Goal: Task Accomplishment & Management: Use online tool/utility

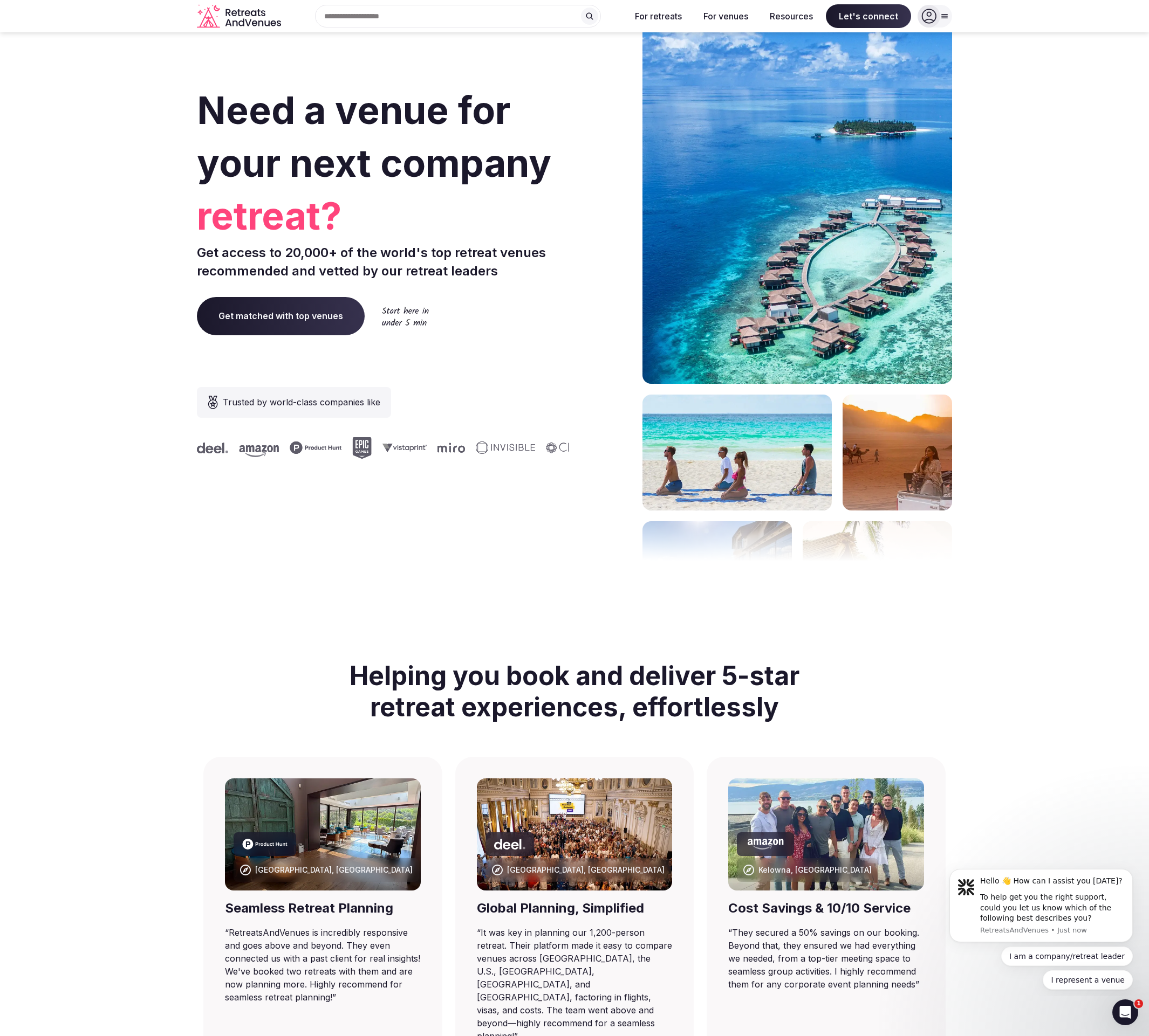
click at [934, 14] on icon at bounding box center [928, 16] width 15 height 15
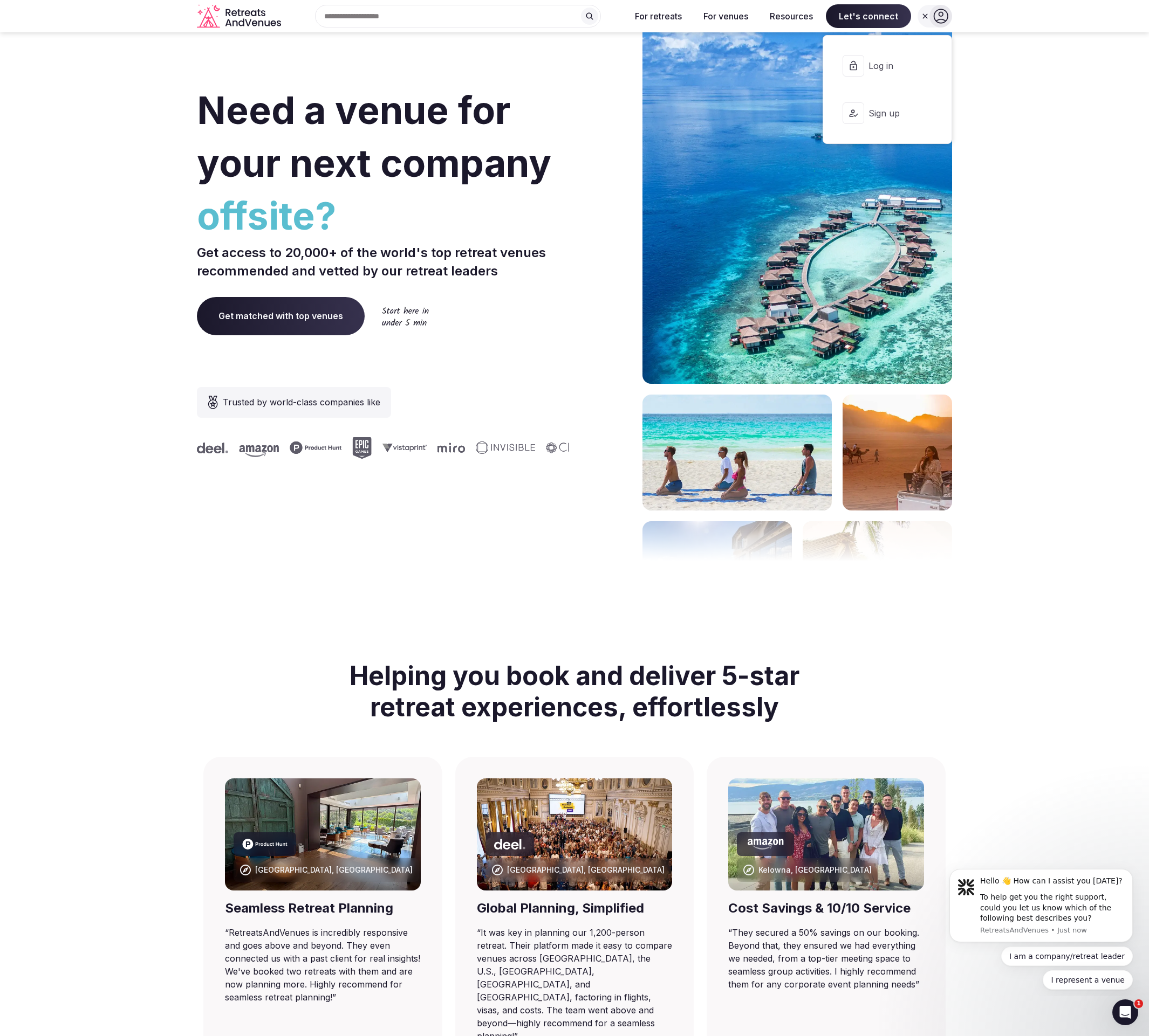
click at [967, 81] on section "Need a venue for your next company offsite? Get access to 20,000+ of the world'…" at bounding box center [574, 323] width 1149 height 650
click at [368, 18] on div "Search Popular Destinations [GEOGRAPHIC_DATA], [GEOGRAPHIC_DATA] [GEOGRAPHIC_DA…" at bounding box center [453, 16] width 336 height 23
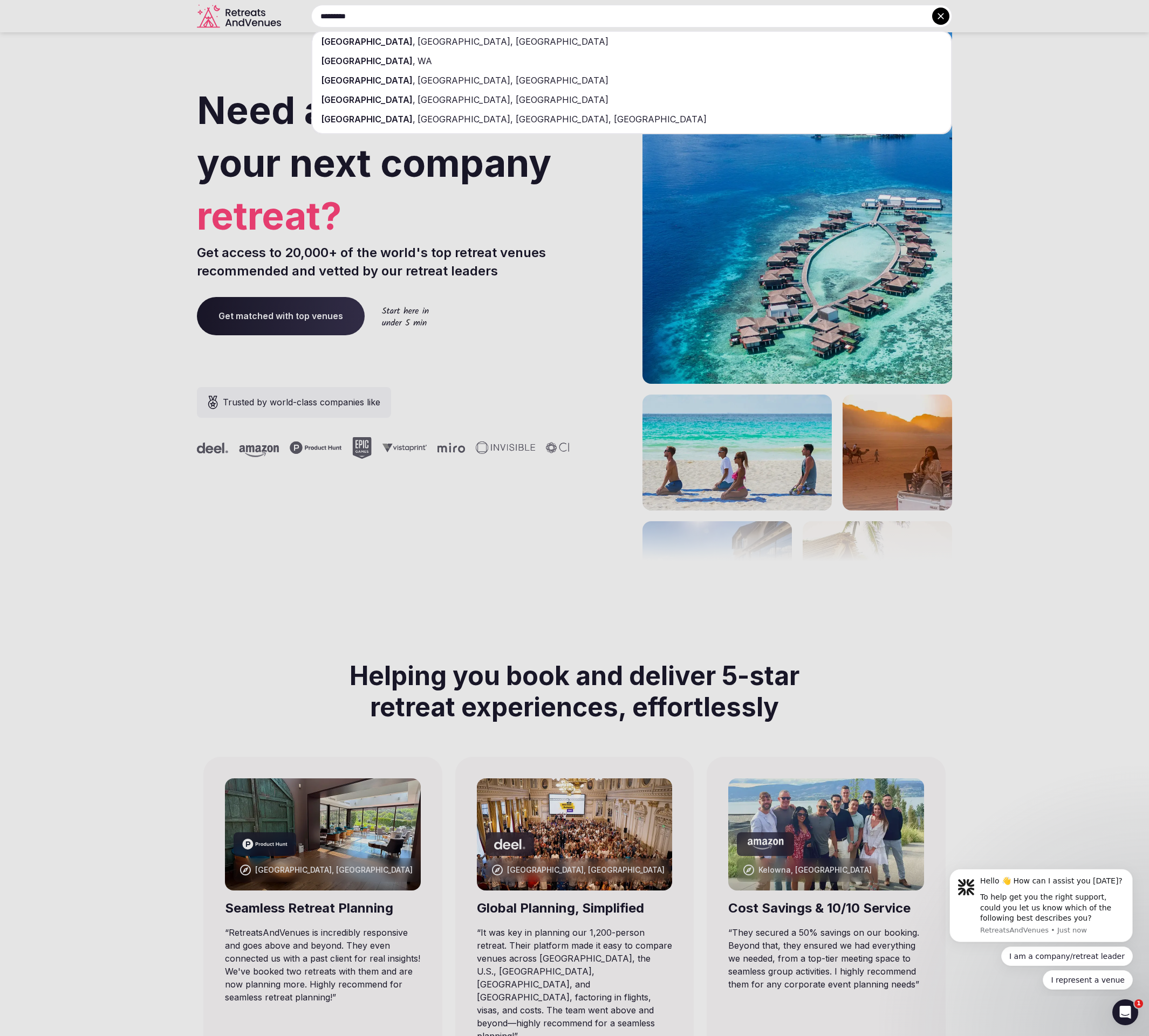
type input "*********"
click at [415, 40] on span "[GEOGRAPHIC_DATA], [GEOGRAPHIC_DATA]" at bounding box center [511, 42] width 193 height 11
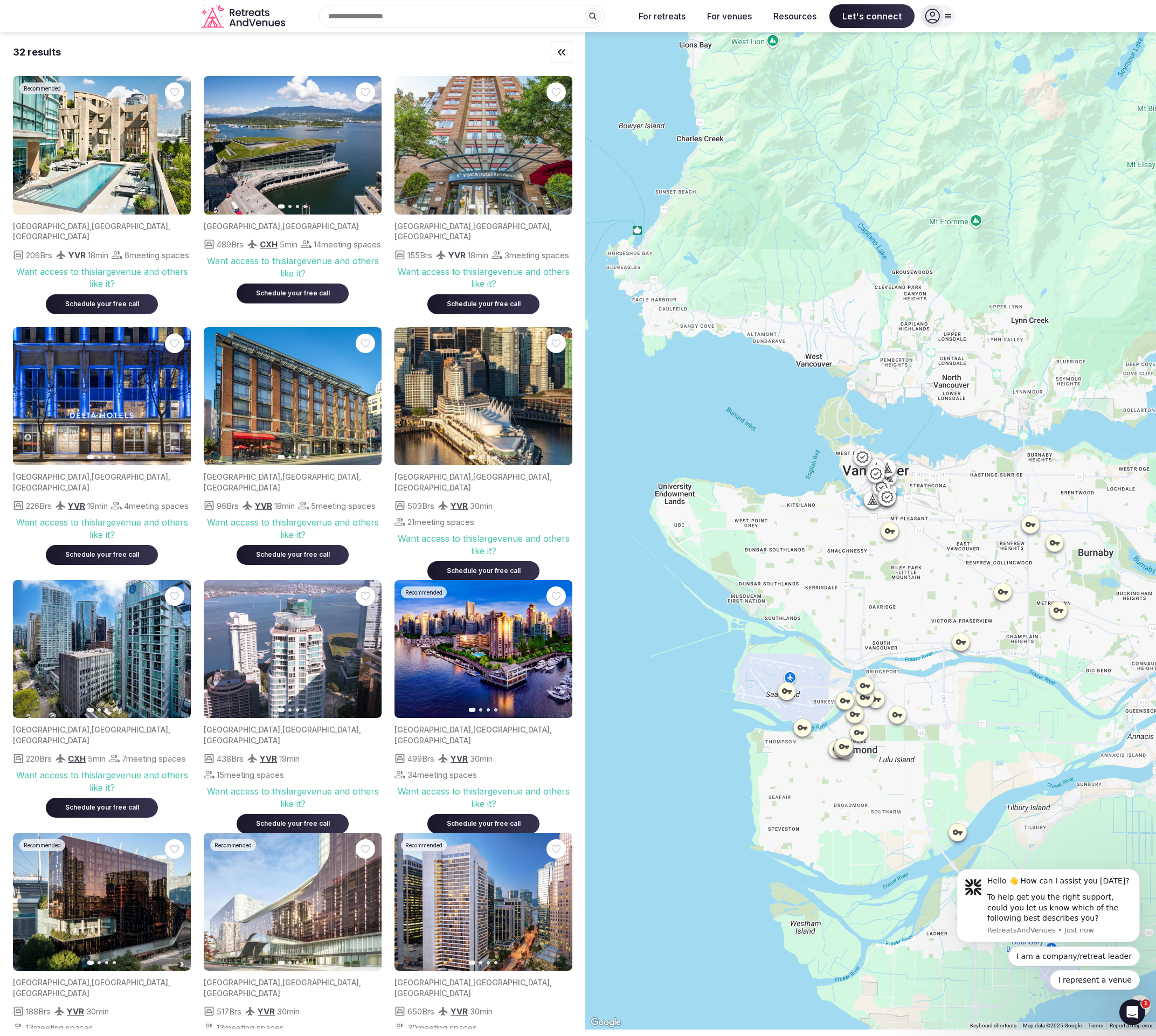
click at [1060, 568] on div at bounding box center [871, 531] width 571 height 998
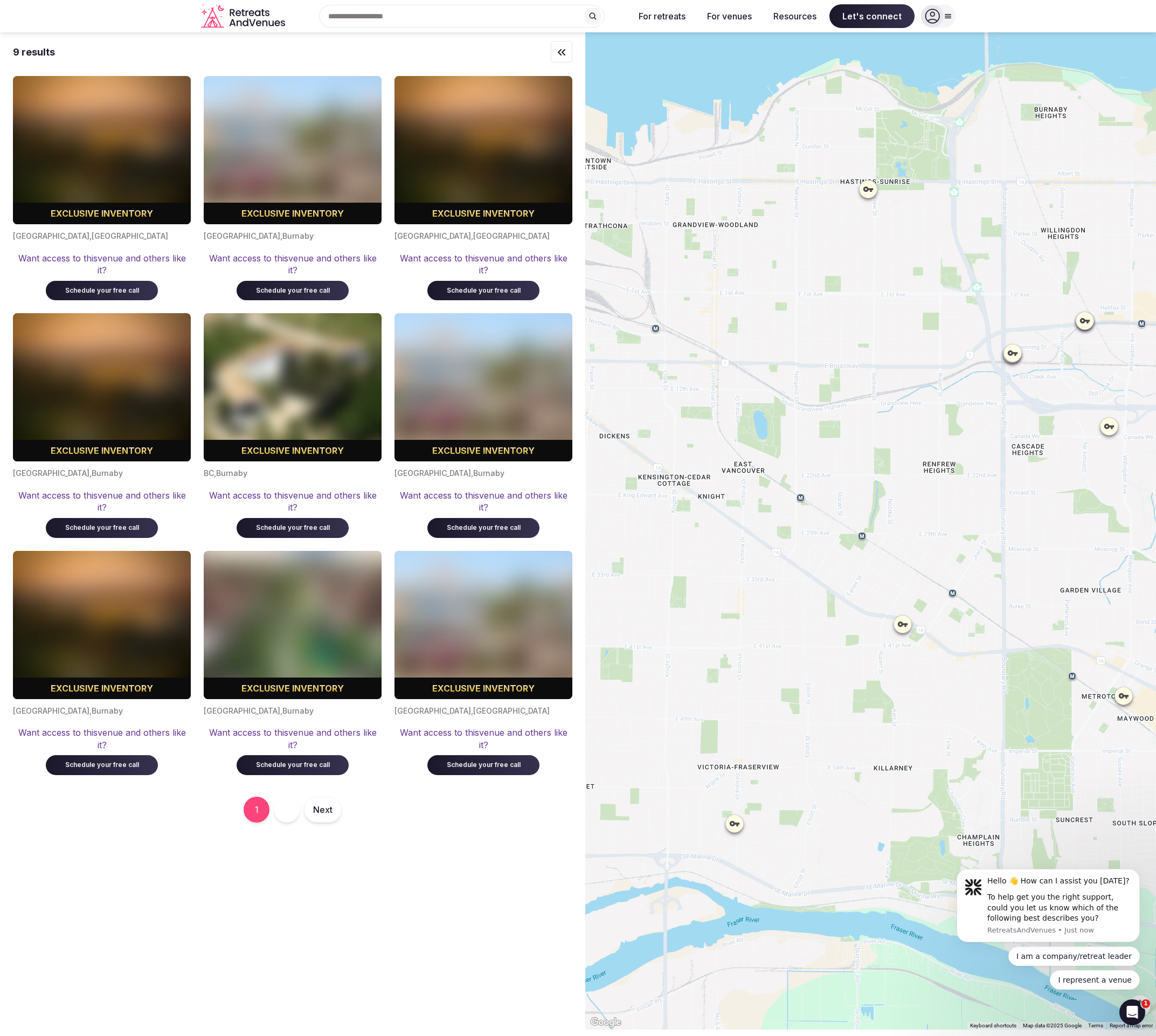
click at [911, 631] on div at bounding box center [902, 624] width 18 height 18
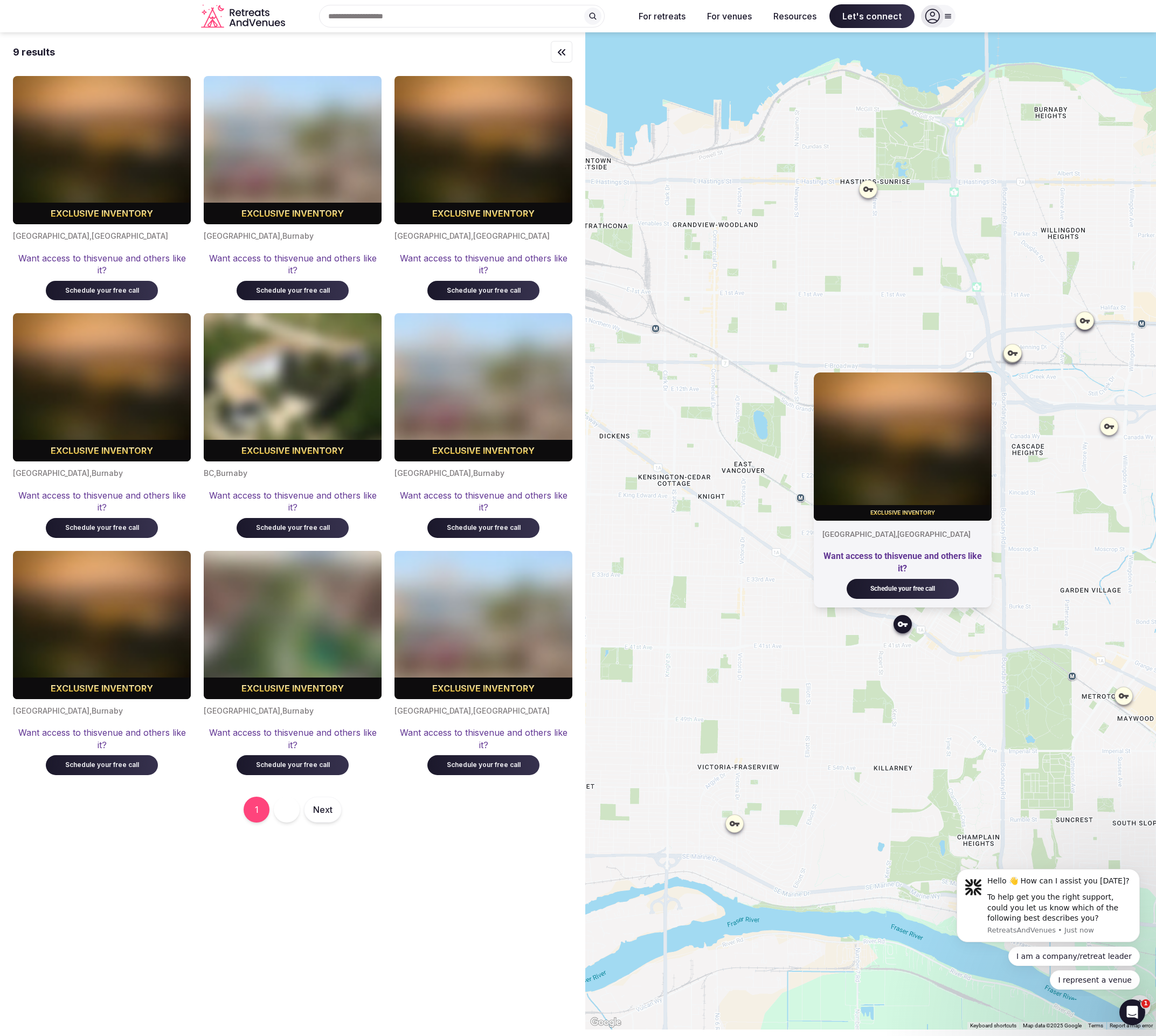
click at [908, 627] on icon at bounding box center [902, 624] width 11 height 11
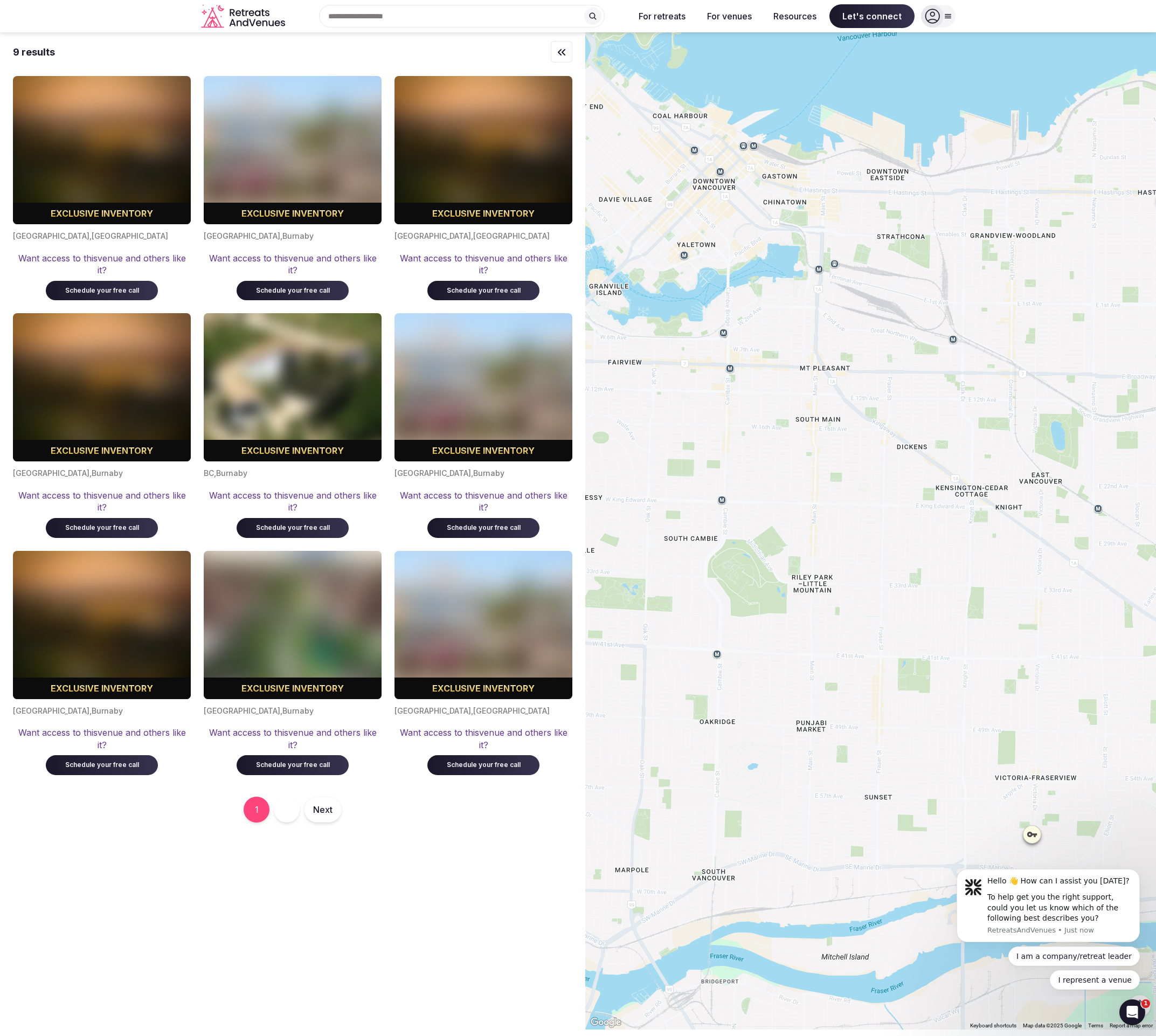
drag, startPoint x: 802, startPoint y: 583, endPoint x: 1032, endPoint y: 597, distance: 230.4
click at [1032, 597] on div at bounding box center [871, 531] width 571 height 998
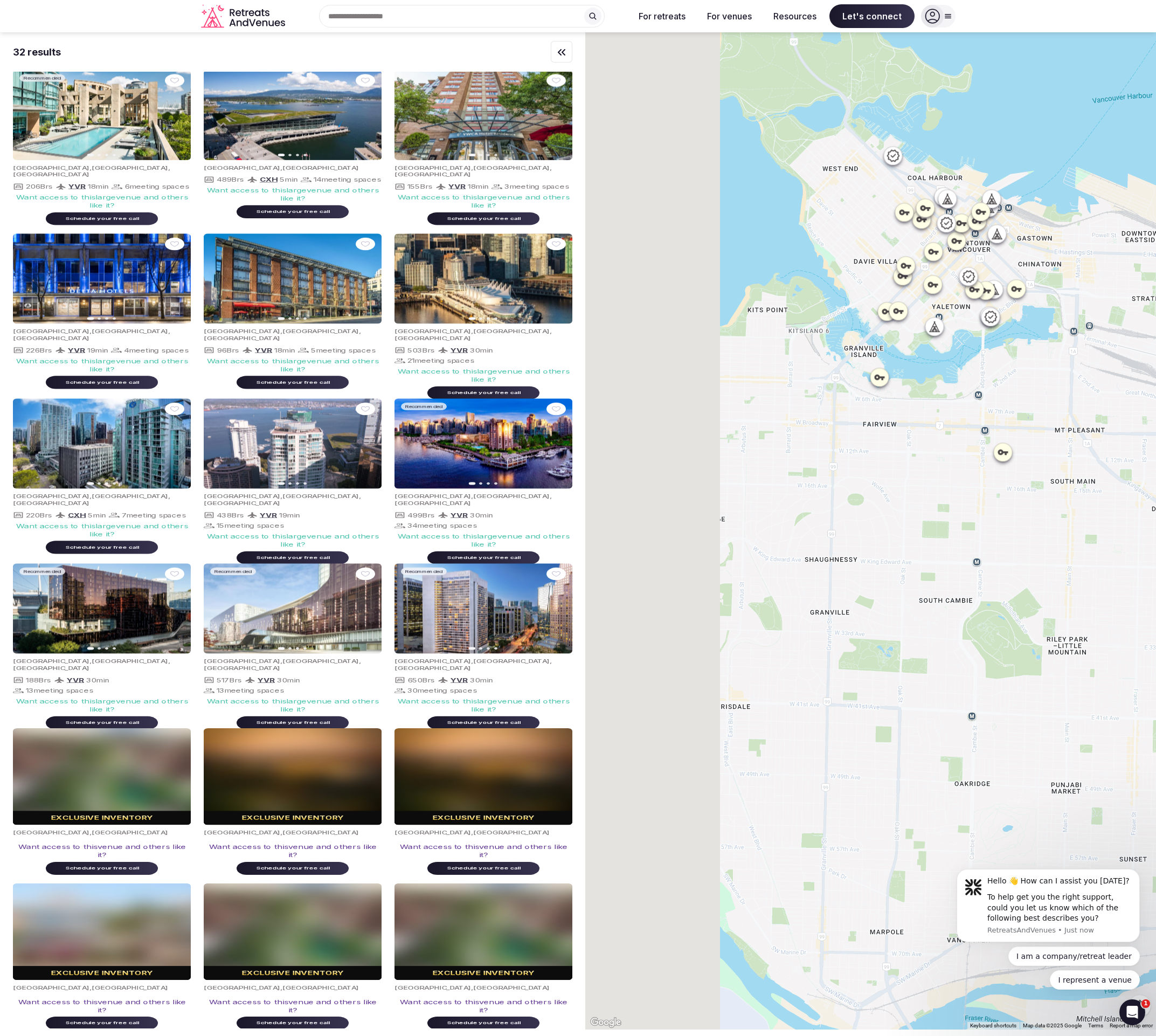
drag, startPoint x: 739, startPoint y: 499, endPoint x: 1068, endPoint y: 555, distance: 333.7
click at [1077, 563] on div at bounding box center [871, 531] width 571 height 998
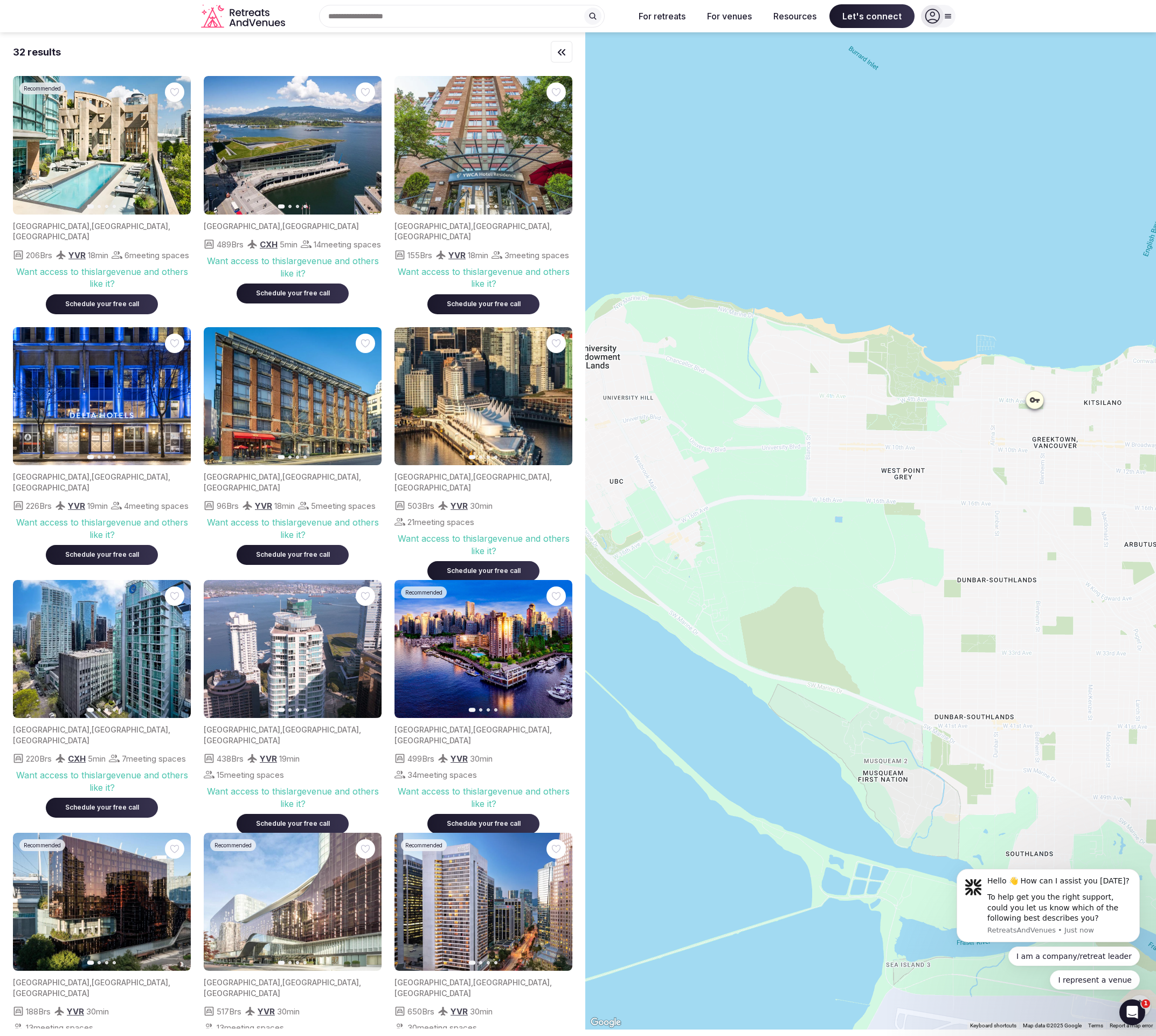
drag, startPoint x: 882, startPoint y: 475, endPoint x: 1109, endPoint y: 451, distance: 228.3
click at [1109, 451] on div at bounding box center [871, 531] width 571 height 998
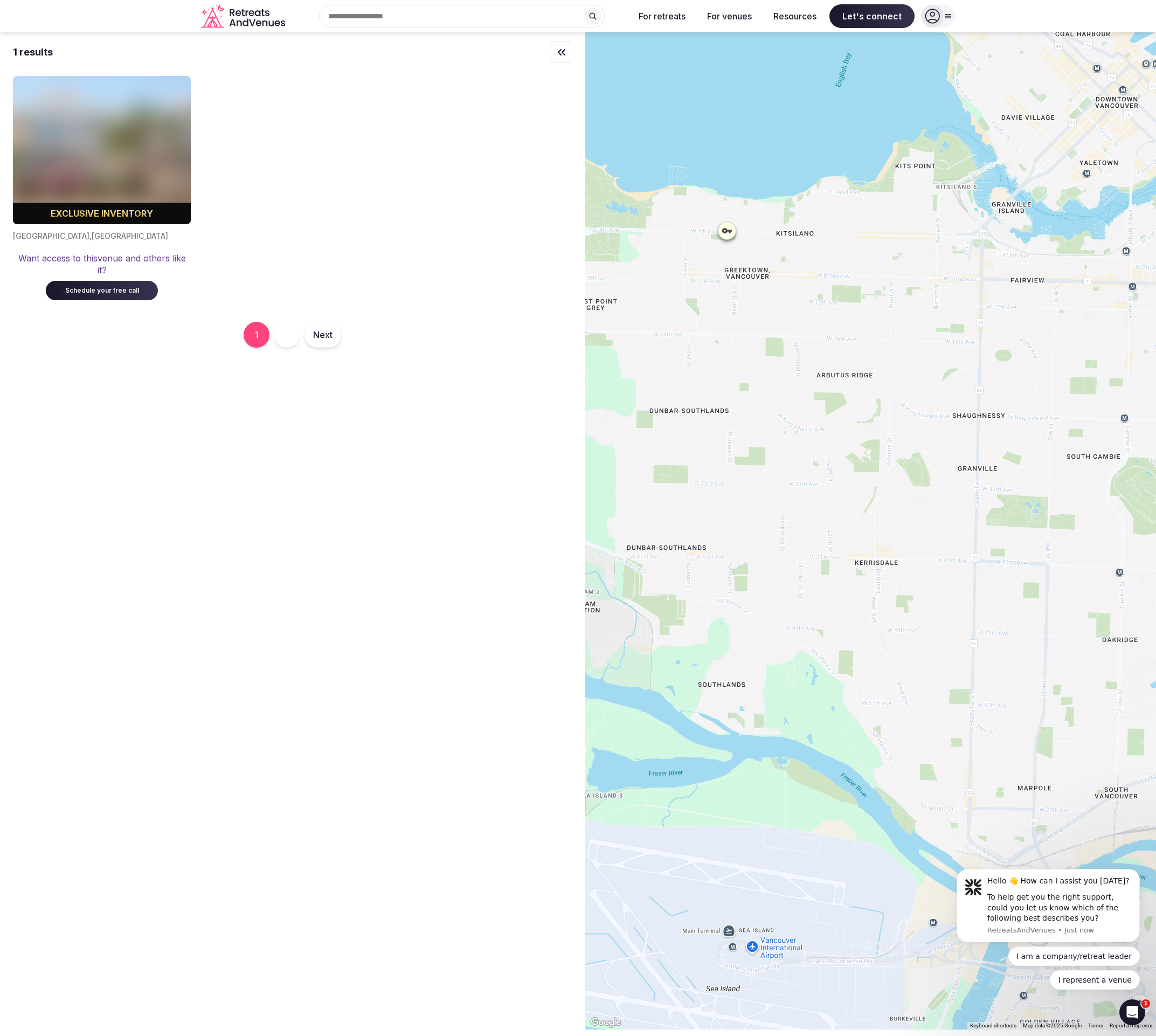
drag, startPoint x: 930, startPoint y: 540, endPoint x: 644, endPoint y: 379, distance: 328.2
click at [644, 379] on div at bounding box center [871, 531] width 571 height 998
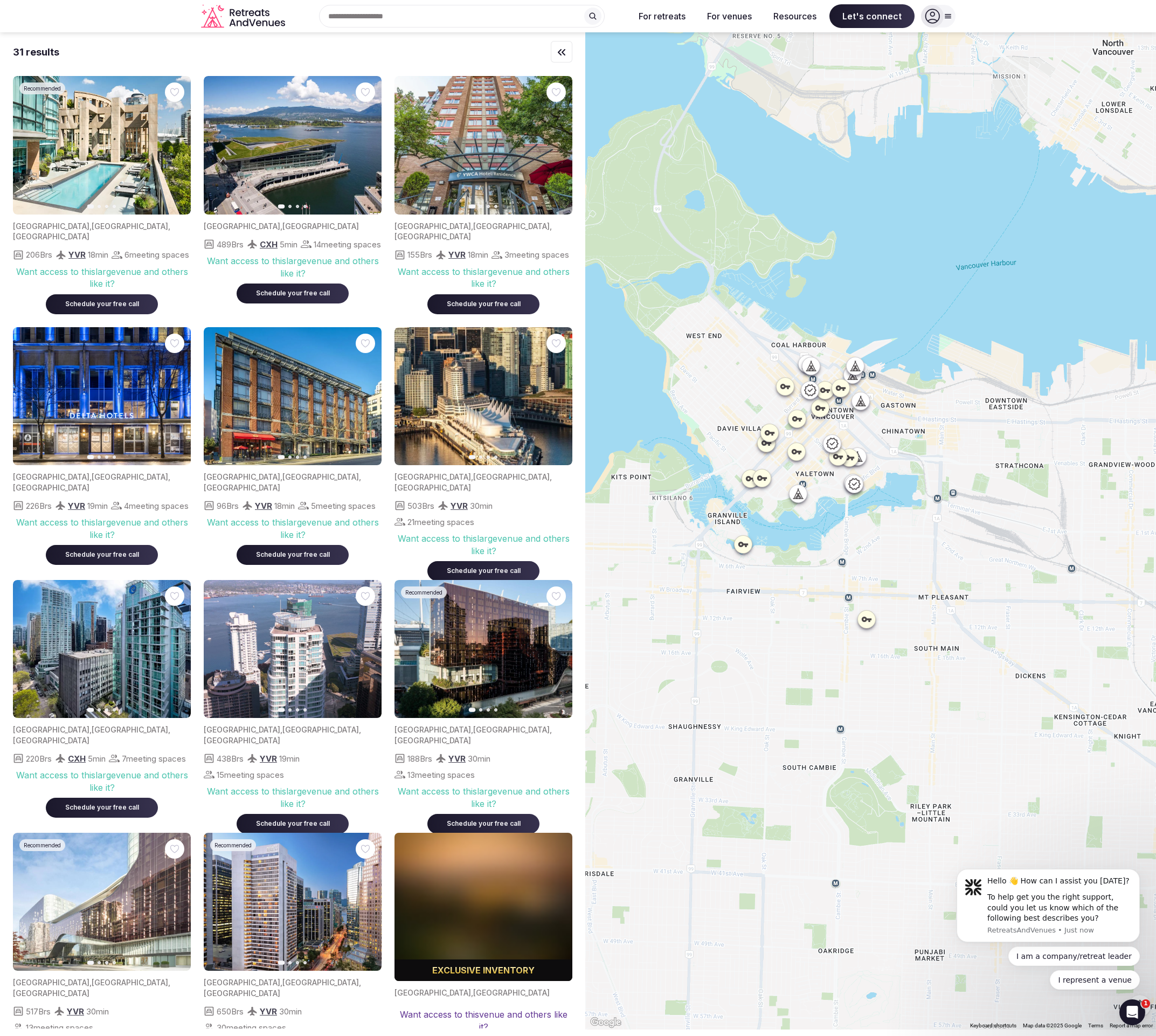
drag, startPoint x: 988, startPoint y: 326, endPoint x: 703, endPoint y: 637, distance: 421.8
click at [703, 637] on div at bounding box center [871, 531] width 571 height 998
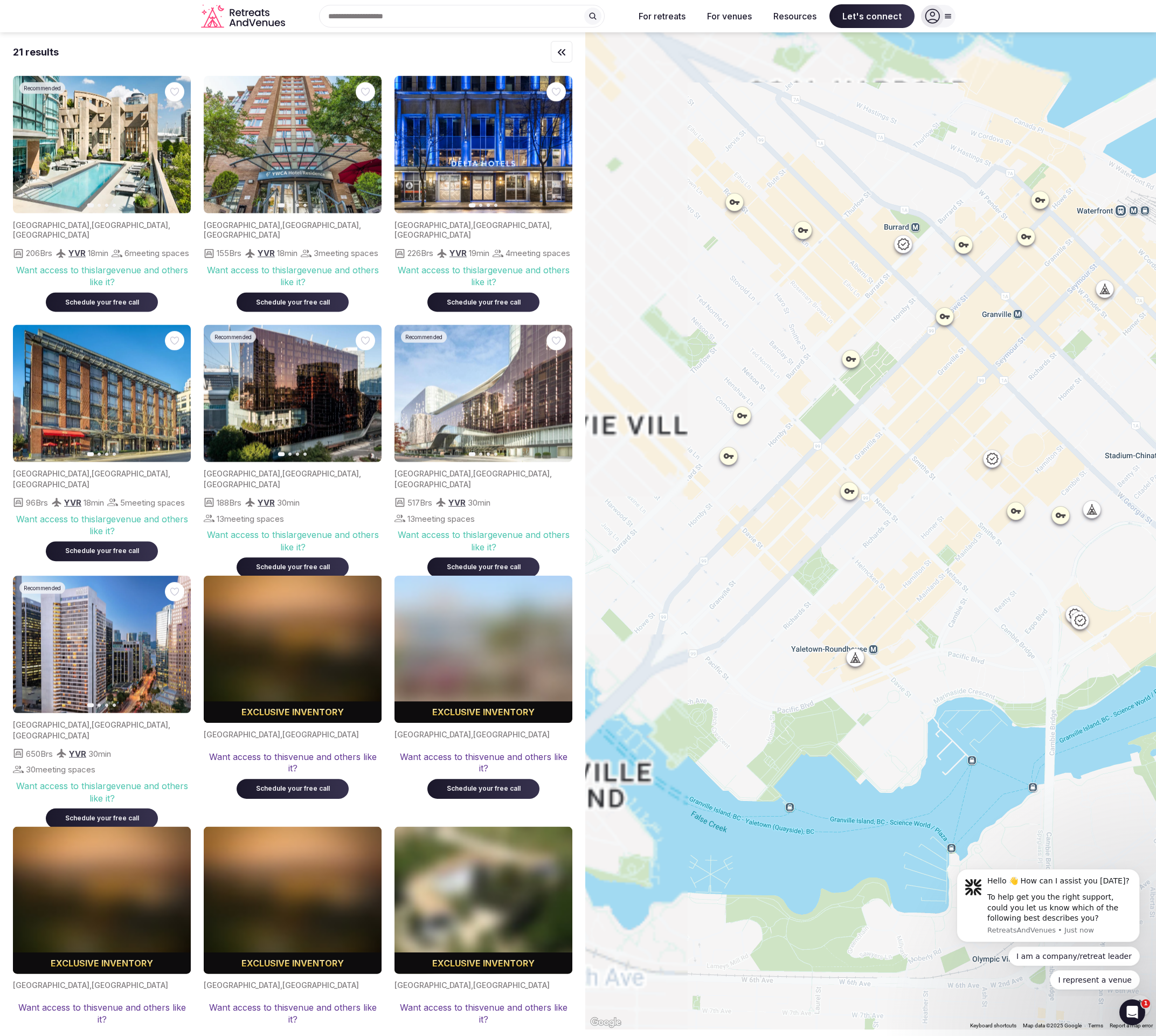
drag, startPoint x: 880, startPoint y: 442, endPoint x: 945, endPoint y: 540, distance: 117.6
click at [945, 540] on div at bounding box center [871, 531] width 571 height 998
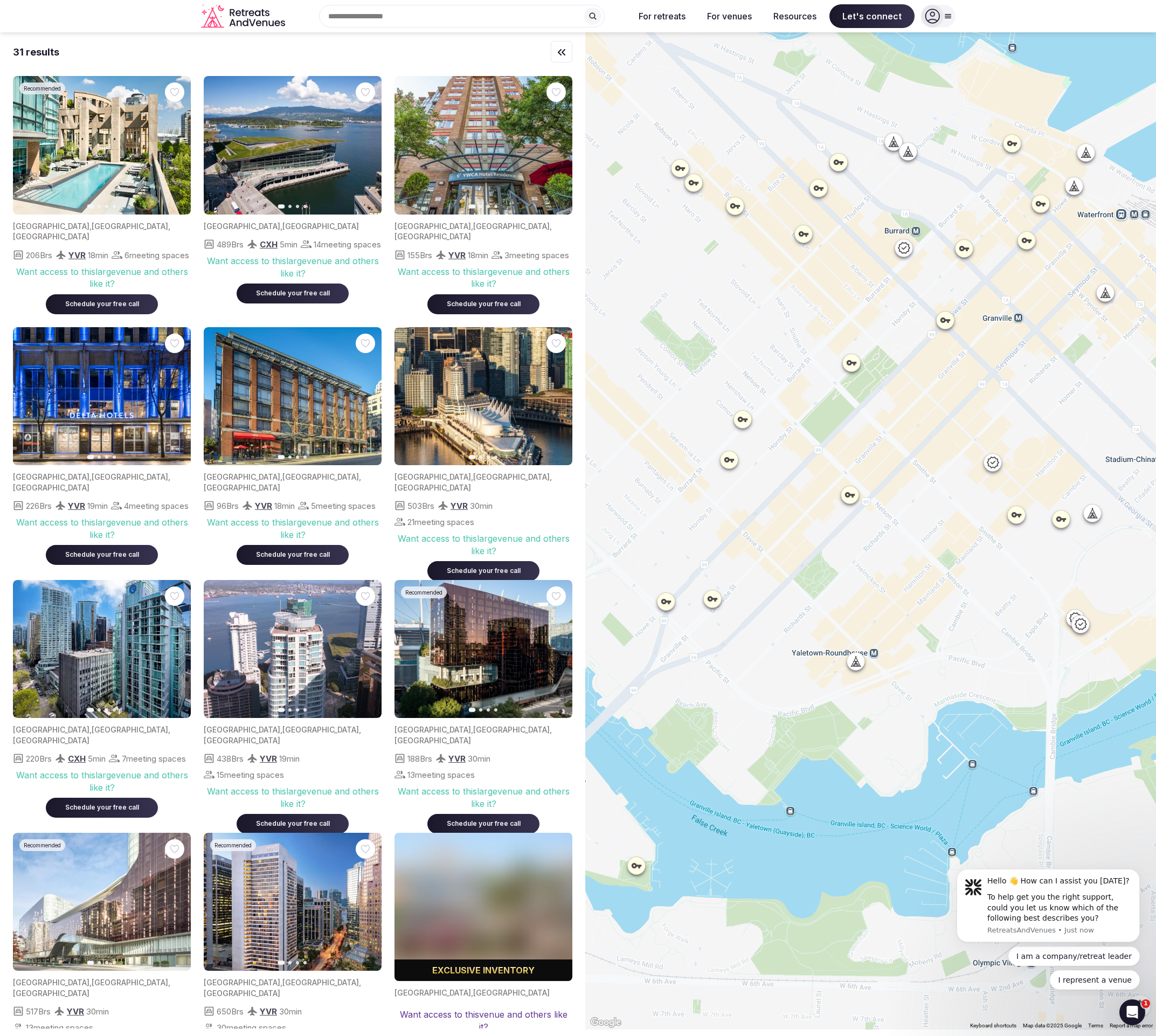
click at [1022, 512] on icon at bounding box center [1016, 514] width 11 height 11
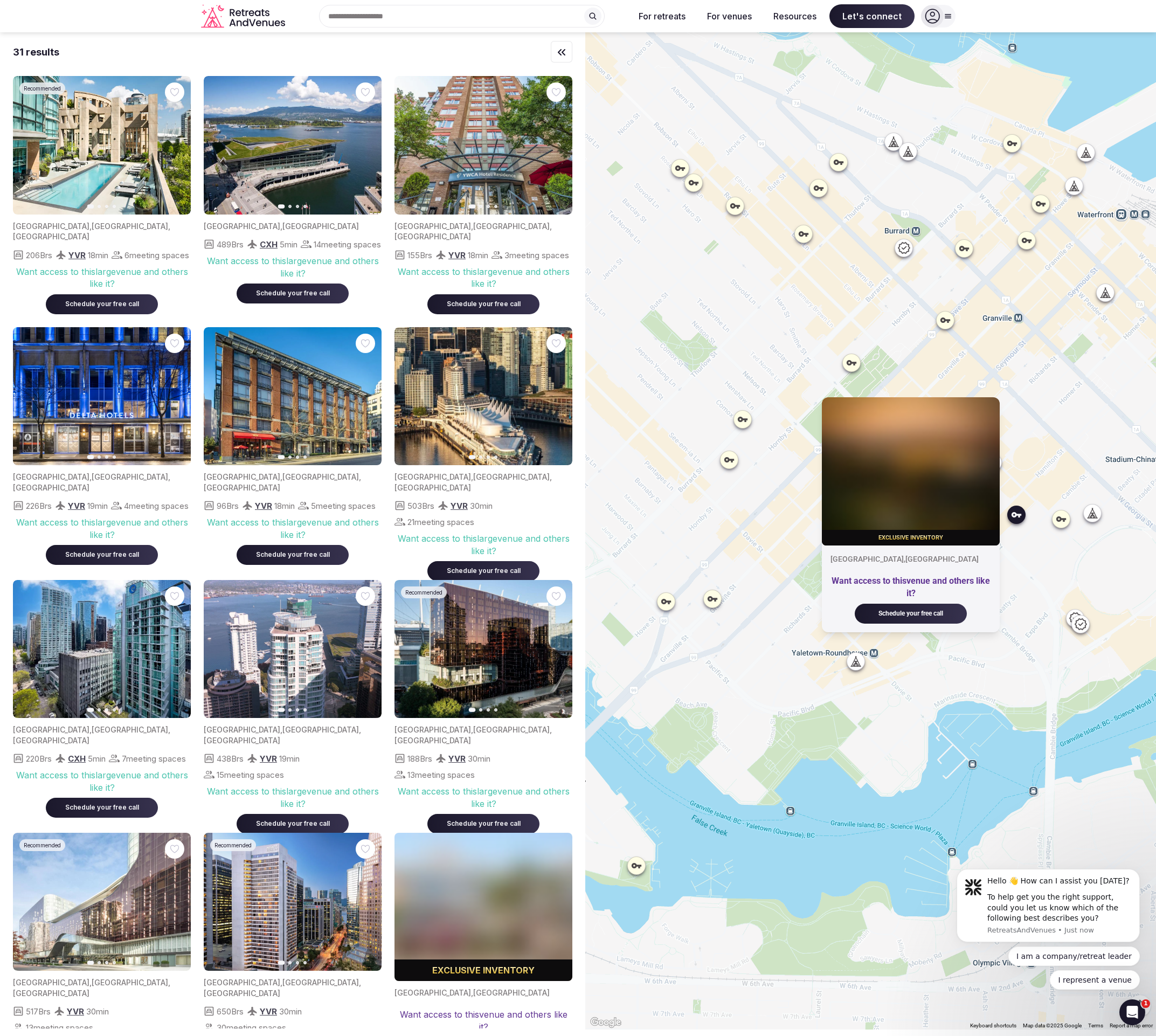
click at [1092, 515] on icon at bounding box center [1092, 513] width 11 height 11
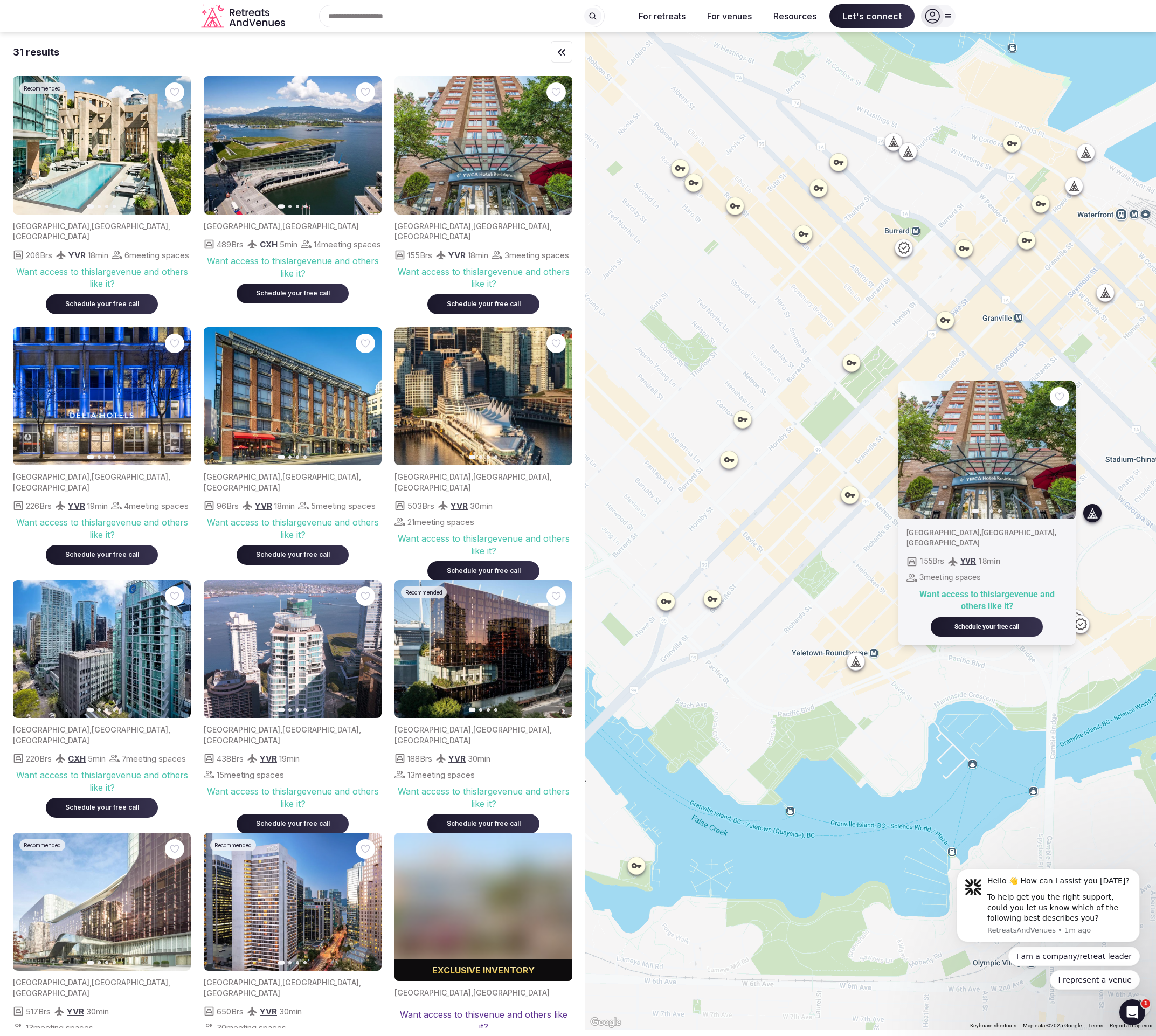
click at [908, 246] on icon at bounding box center [904, 248] width 13 height 13
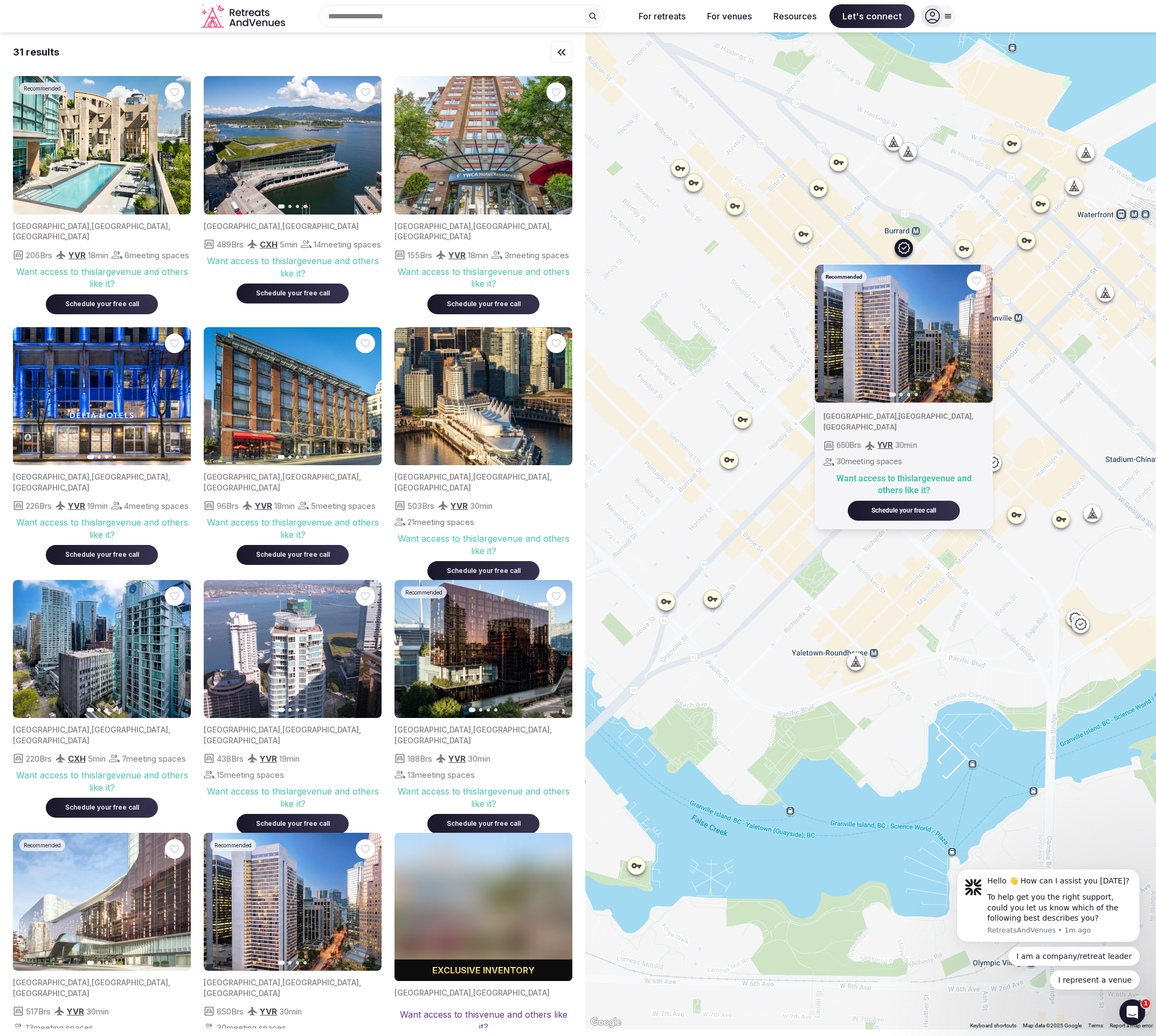
click at [893, 145] on icon at bounding box center [893, 142] width 11 height 11
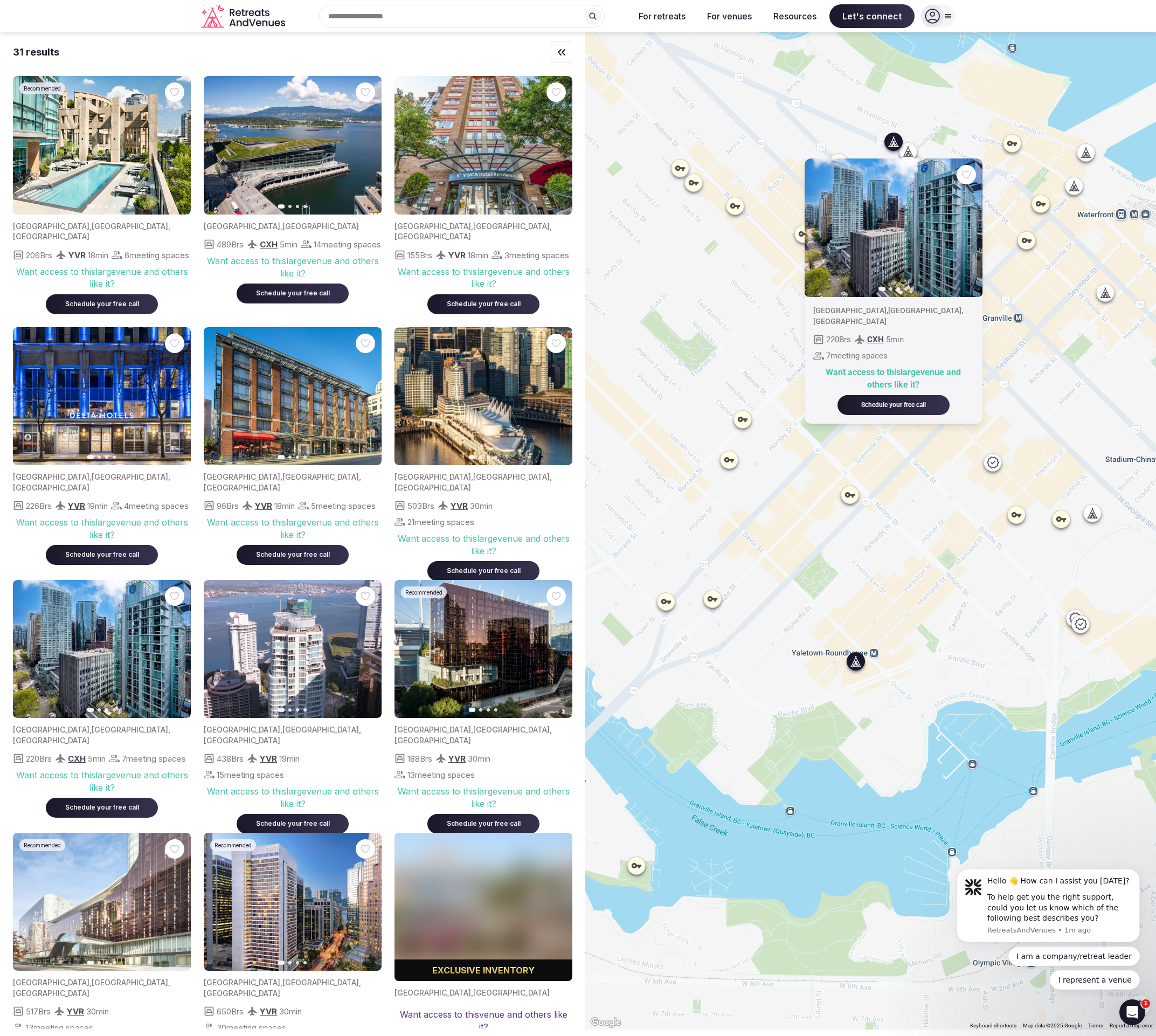
click at [239, 412] on img at bounding box center [293, 396] width 178 height 139
drag, startPoint x: 255, startPoint y: 408, endPoint x: 268, endPoint y: 460, distance: 53.6
click at [255, 408] on img at bounding box center [293, 396] width 178 height 139
click at [257, 527] on div "Want access to this large venue and others like it?" at bounding box center [293, 528] width 178 height 24
click at [704, 228] on div "Previous slide Next slide [GEOGRAPHIC_DATA] , [GEOGRAPHIC_DATA] , [GEOGRAPHIC_D…" at bounding box center [871, 531] width 571 height 998
